Goal: Information Seeking & Learning: Learn about a topic

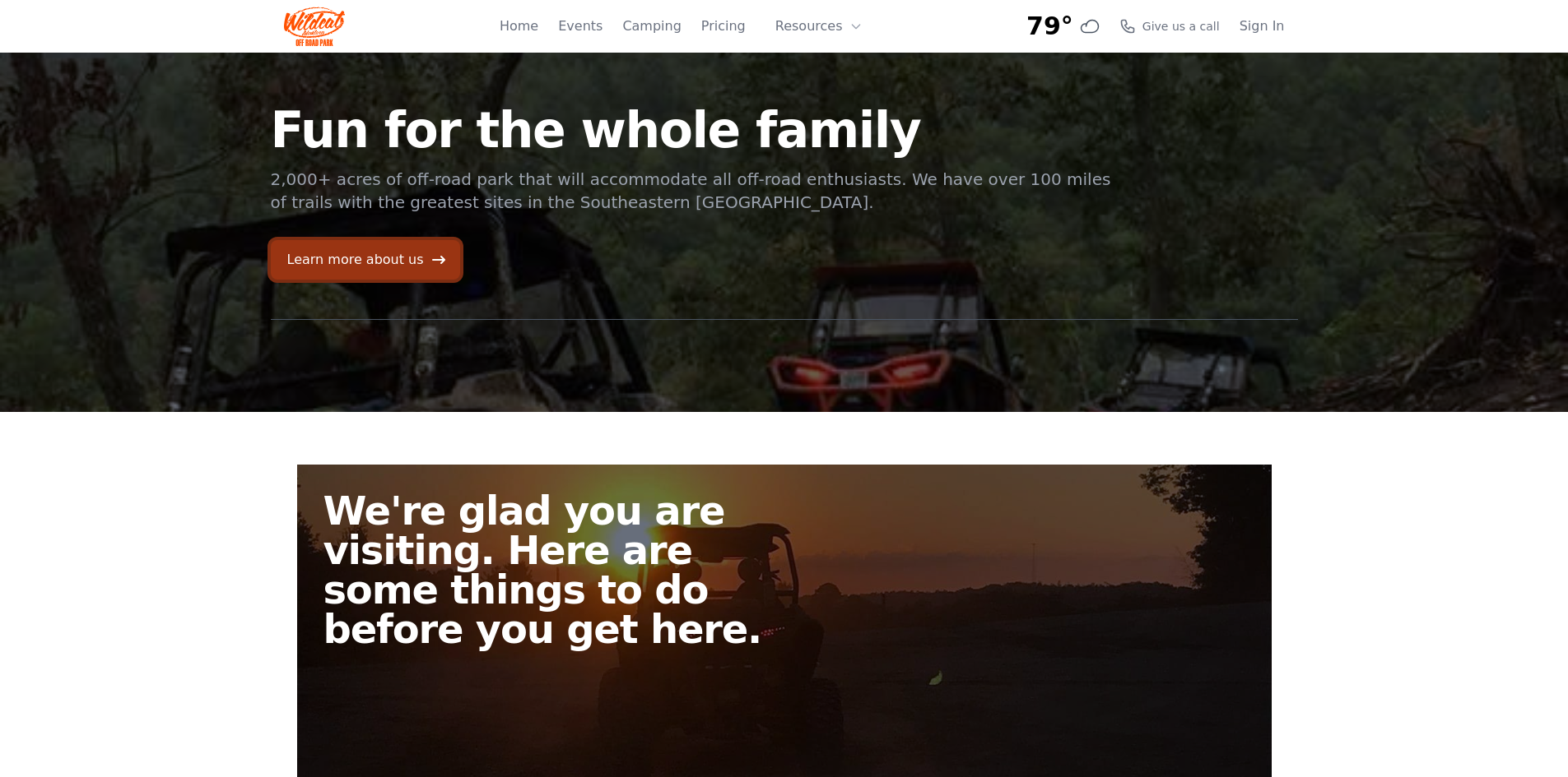
click at [389, 262] on link "Learn more about us" at bounding box center [365, 260] width 189 height 39
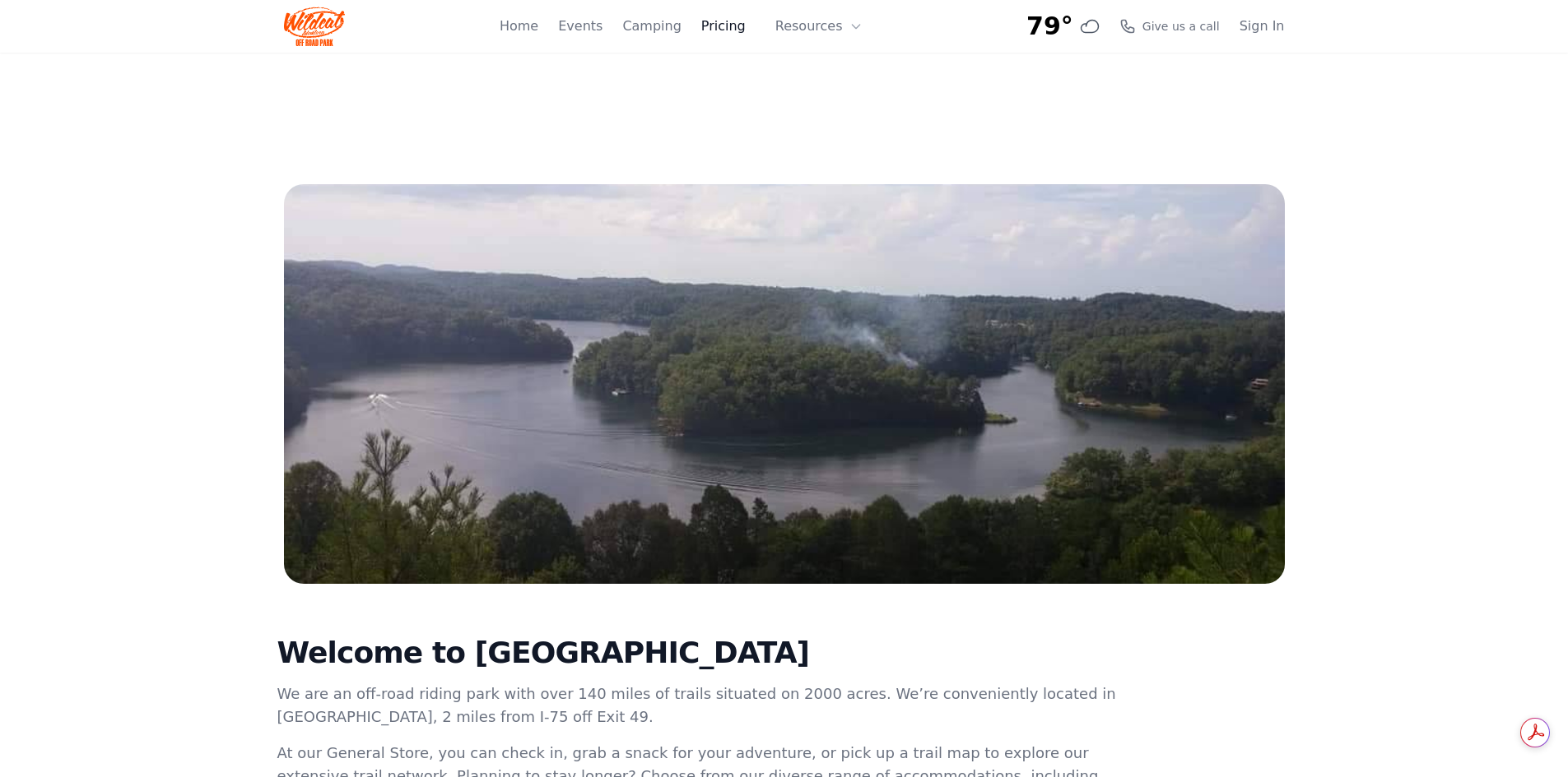
click at [729, 22] on link "Pricing" at bounding box center [723, 26] width 45 height 20
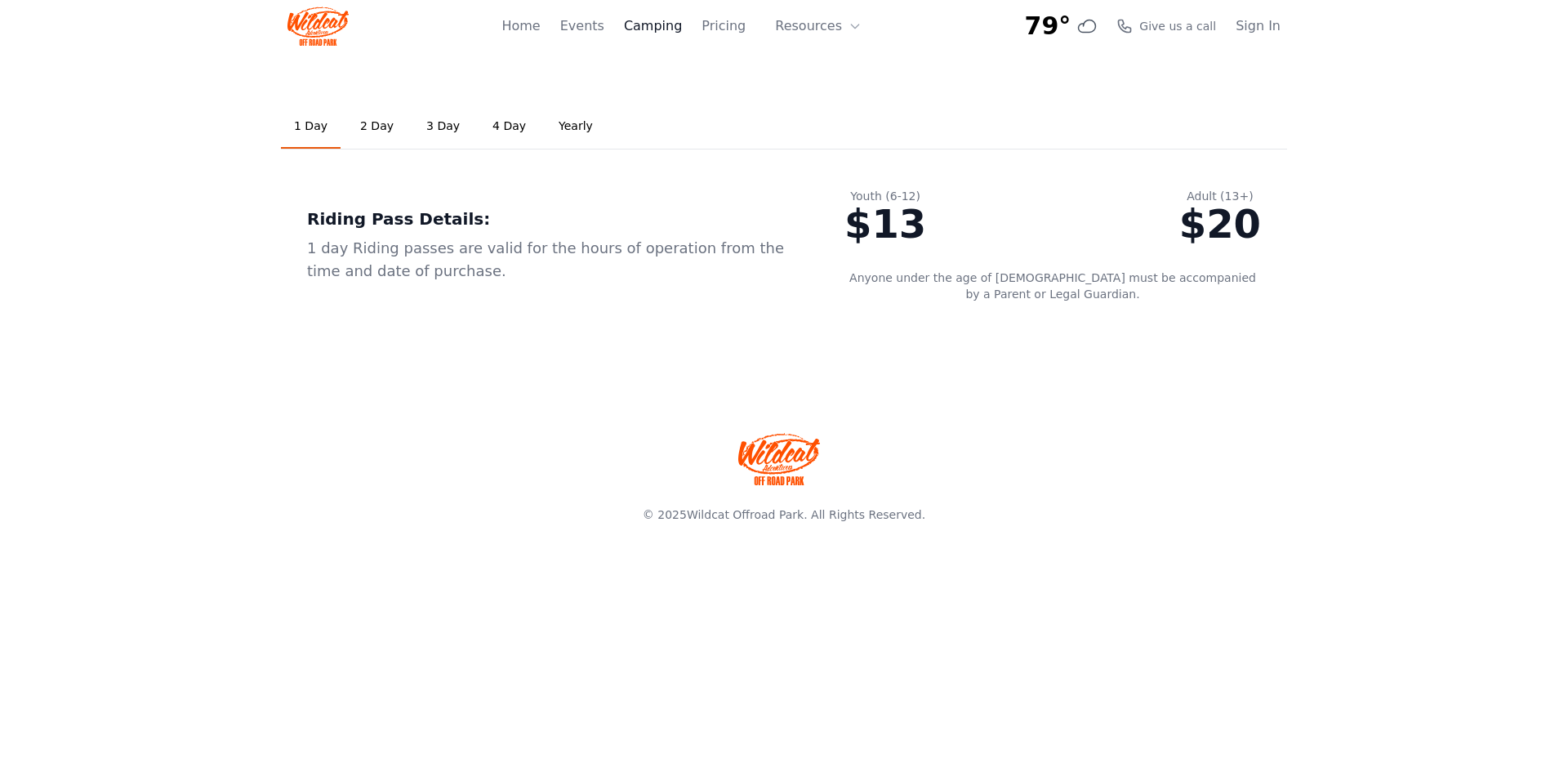
click at [659, 31] on link "Camping" at bounding box center [653, 26] width 58 height 19
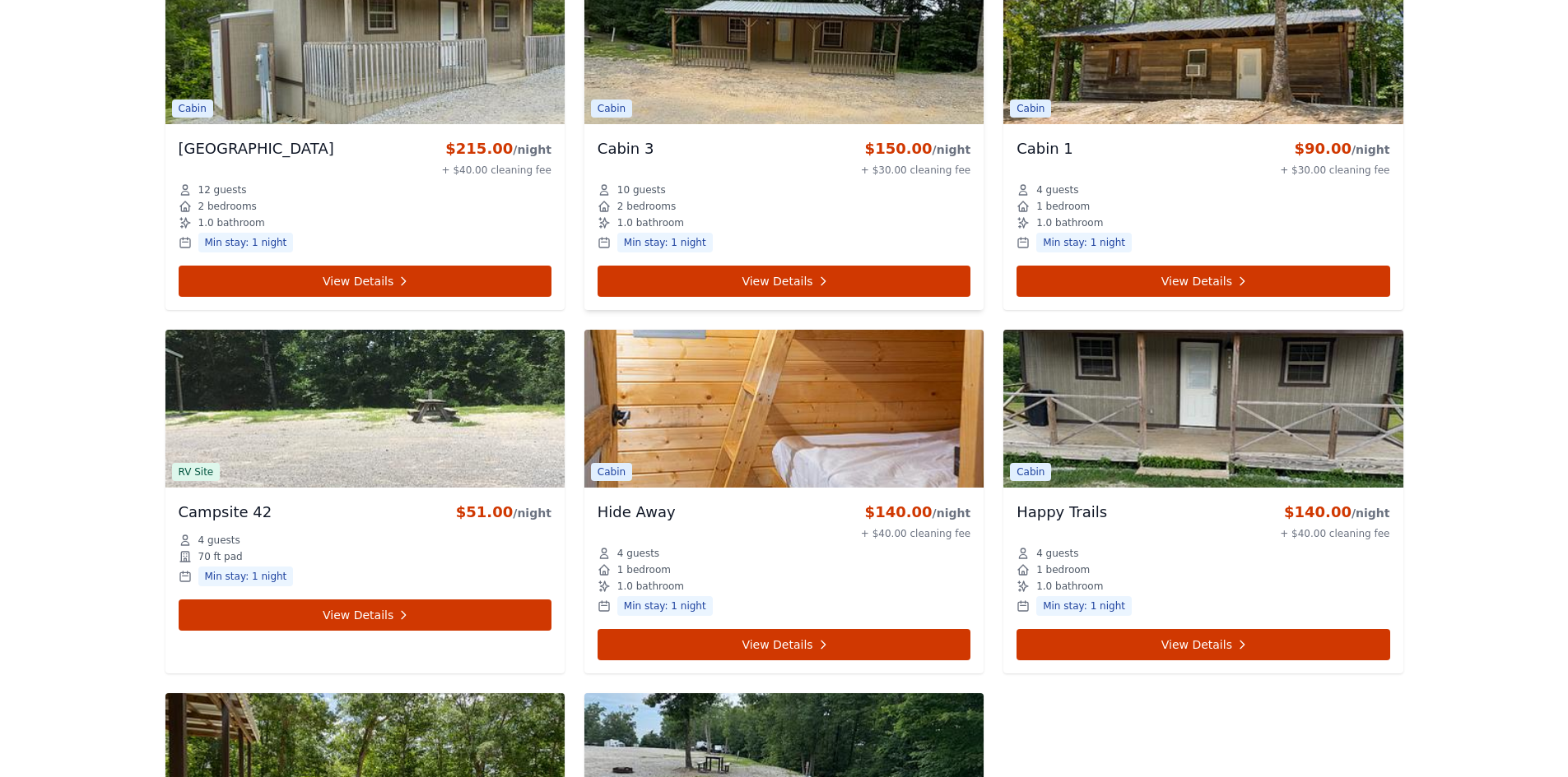
scroll to position [5508, 0]
